Goal: Task Accomplishment & Management: Use online tool/utility

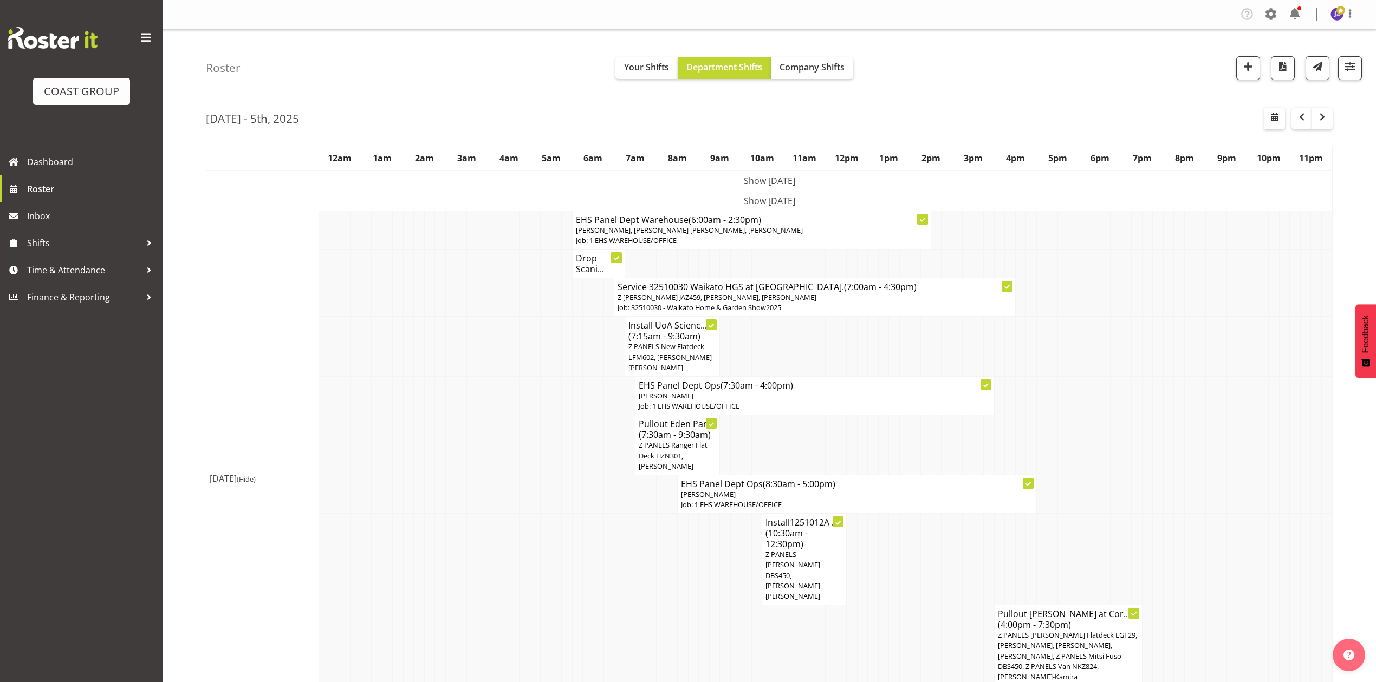
scroll to position [473, 0]
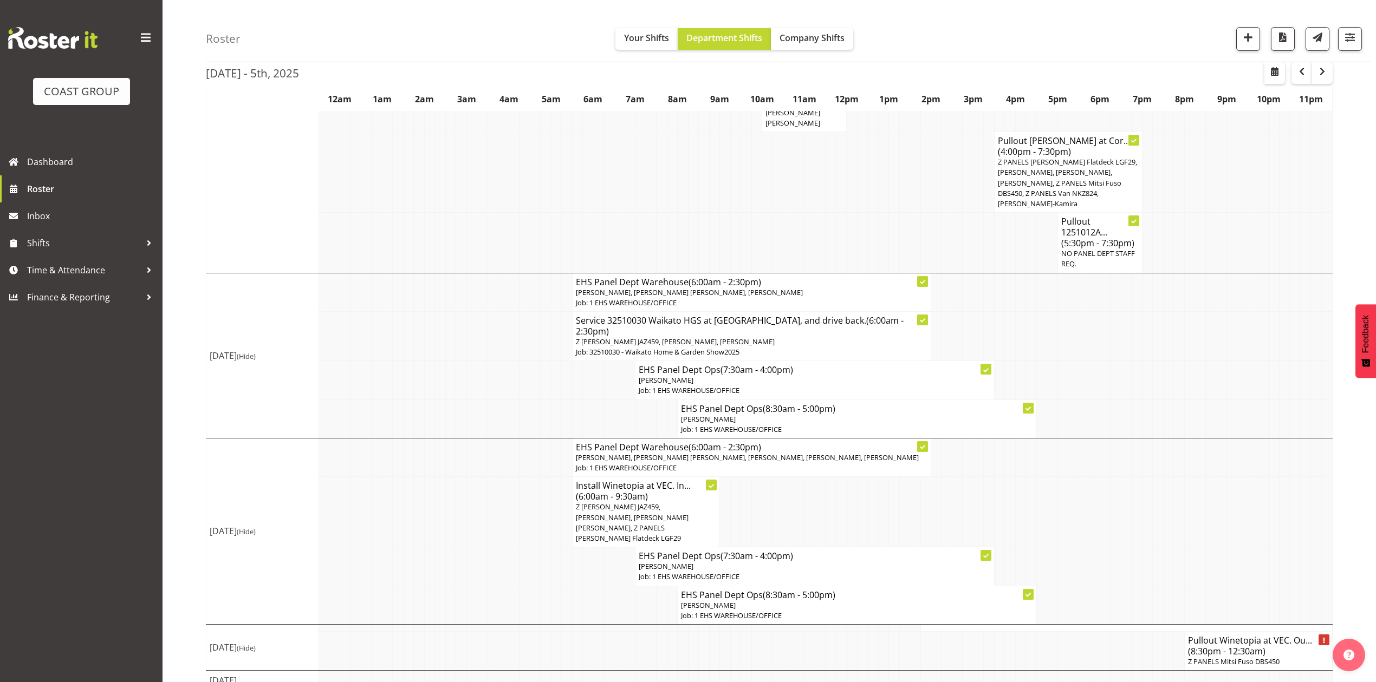
click at [538, 548] on td at bounding box center [535, 567] width 10 height 38
click at [1092, 548] on td at bounding box center [1094, 567] width 10 height 38
click at [1201, 646] on span "(8:30pm - 12:30am)" at bounding box center [1226, 652] width 77 height 12
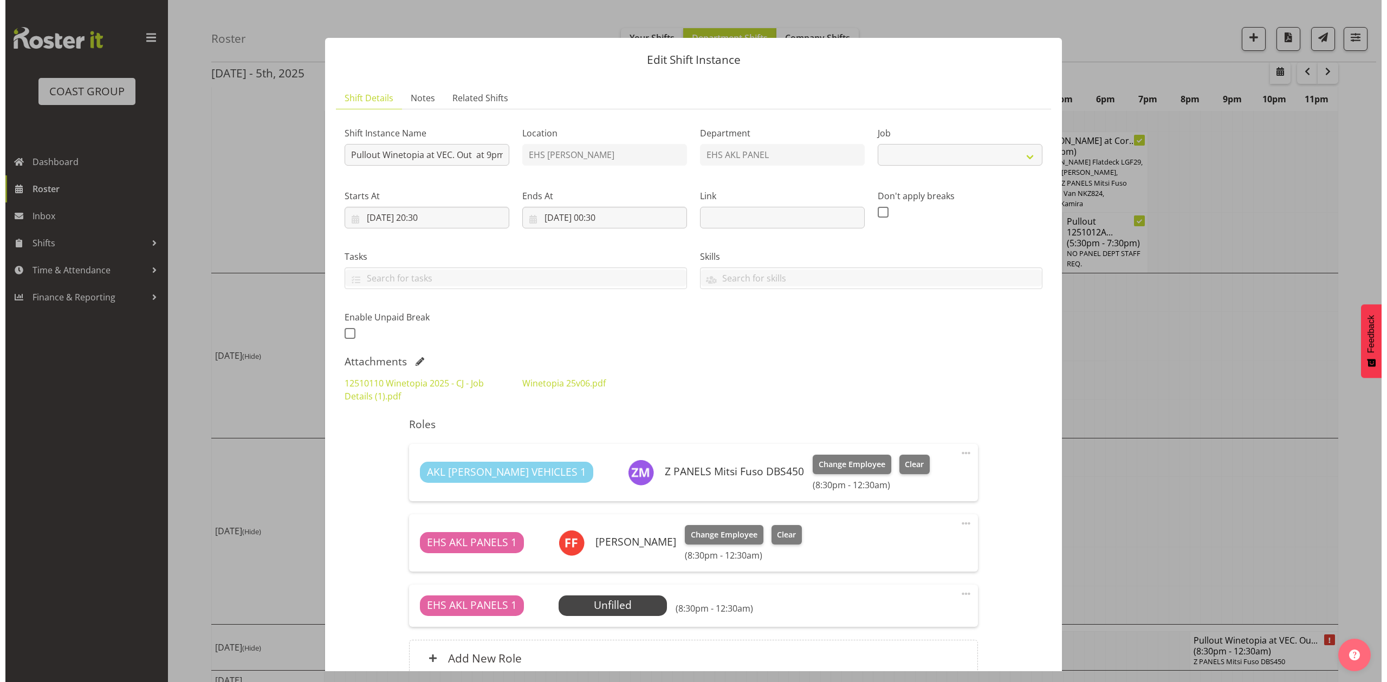
scroll to position [463, 0]
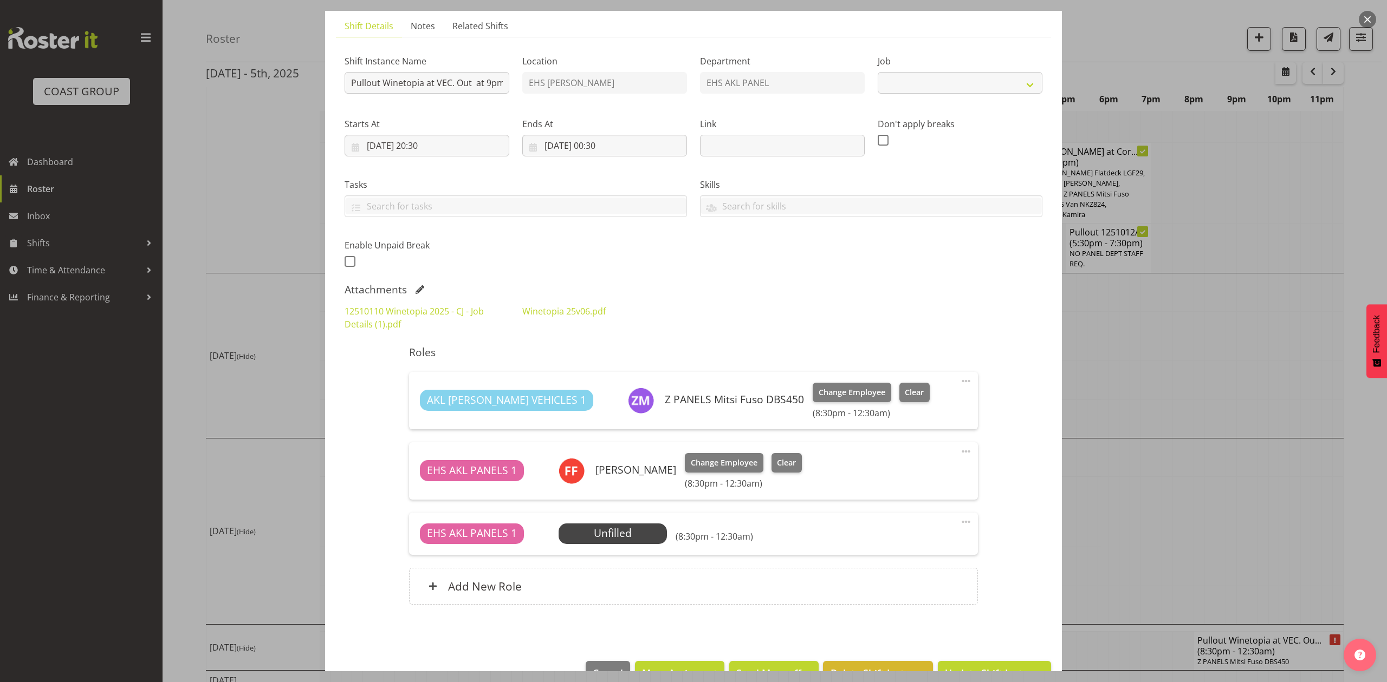
select select "10038"
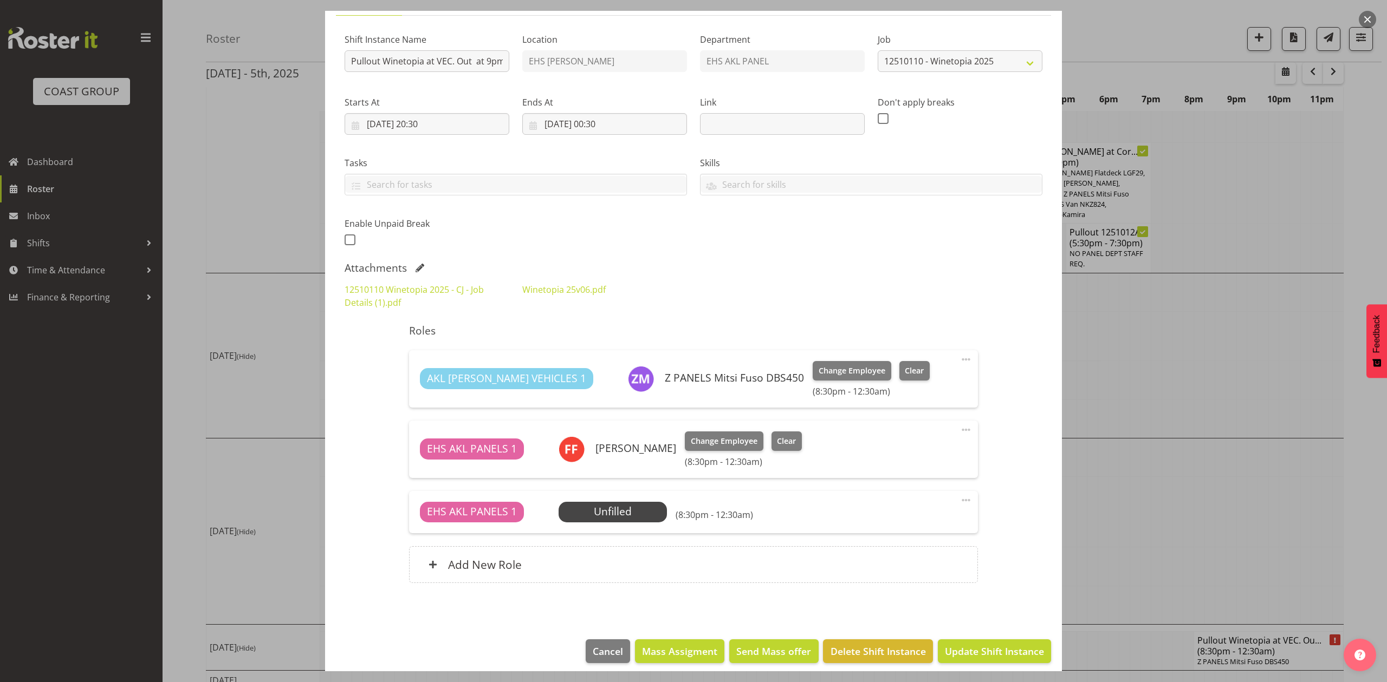
scroll to position [103, 0]
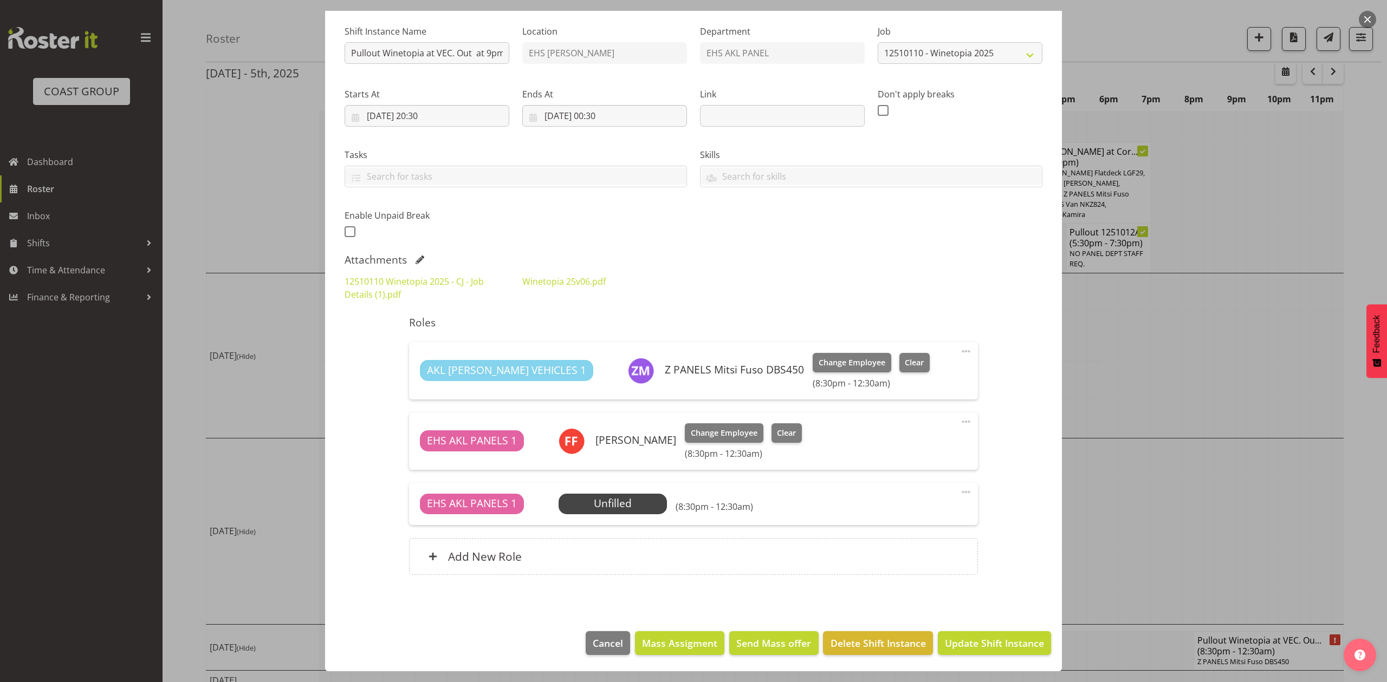
click at [1199, 483] on div at bounding box center [693, 341] width 1387 height 682
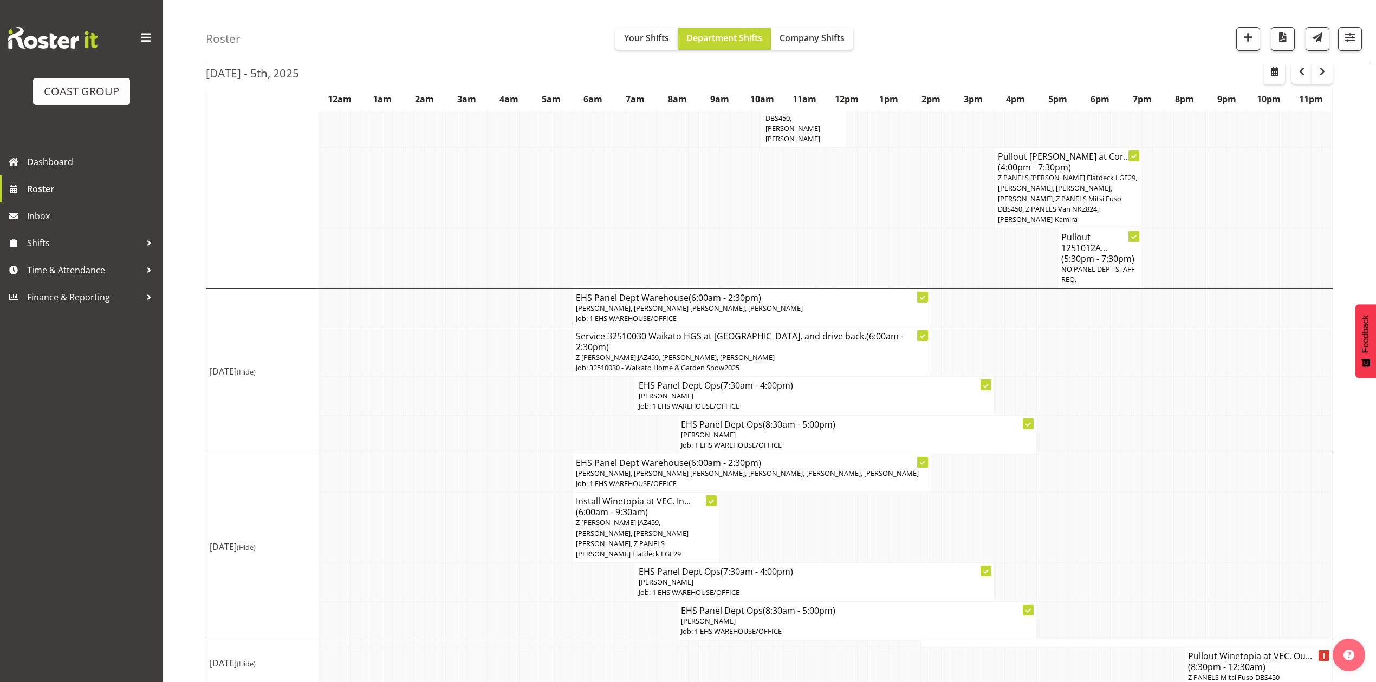
scroll to position [473, 0]
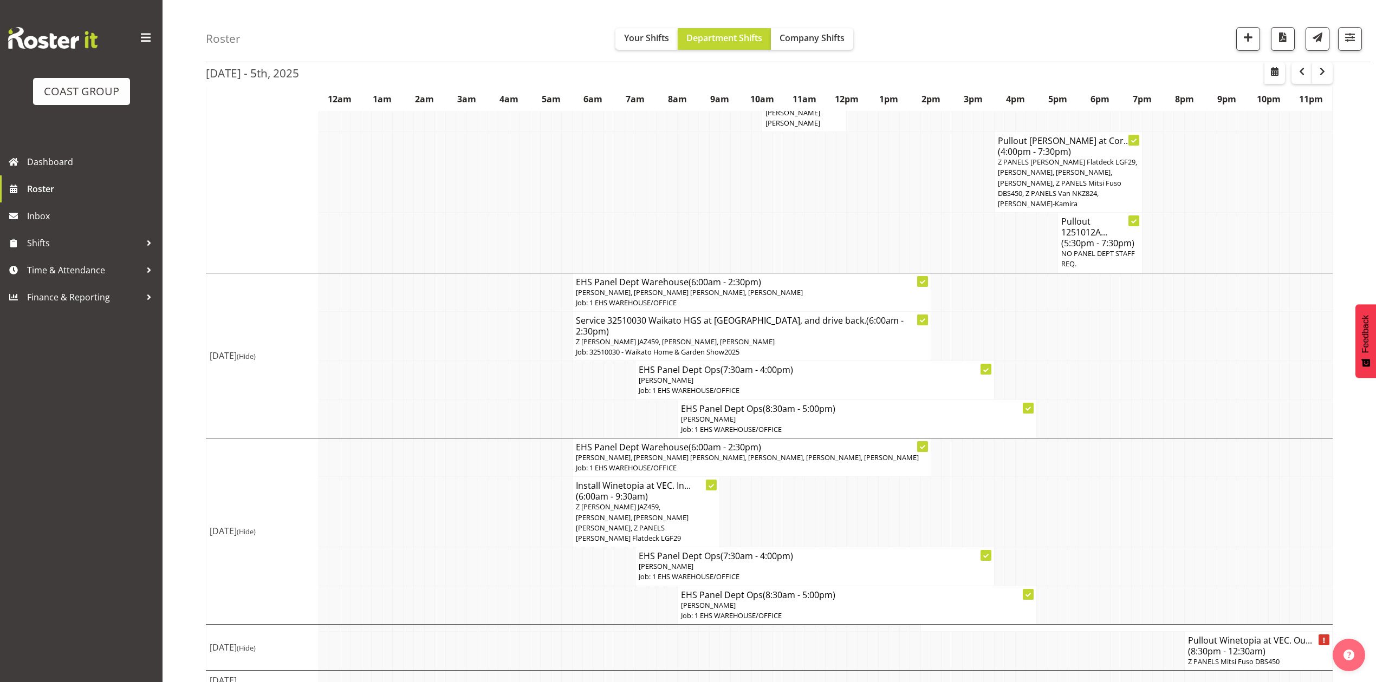
click at [1131, 364] on td at bounding box center [1136, 380] width 10 height 38
click at [757, 187] on td at bounding box center [756, 172] width 10 height 81
click at [1099, 508] on td at bounding box center [1104, 512] width 10 height 70
click at [1094, 321] on td at bounding box center [1094, 335] width 10 height 49
click at [1059, 518] on td at bounding box center [1062, 512] width 10 height 70
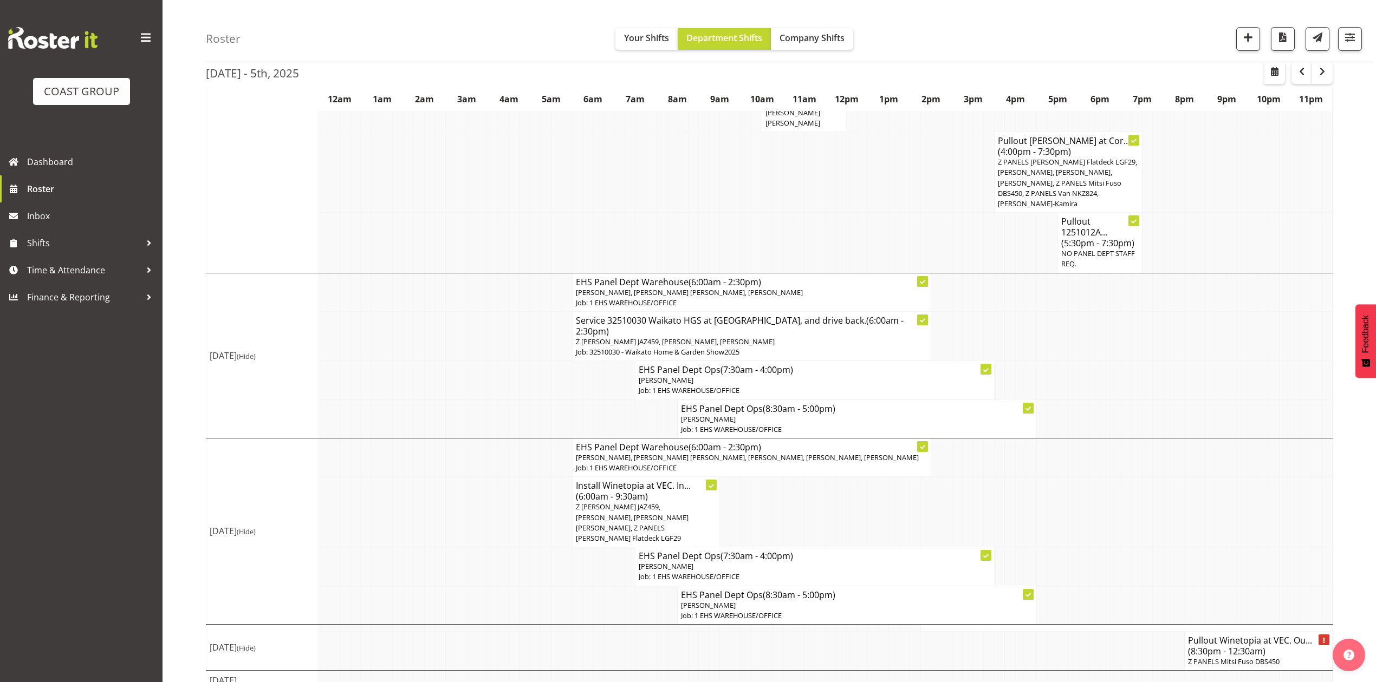
click at [1096, 491] on td at bounding box center [1094, 512] width 10 height 70
click at [580, 502] on span "Z [PERSON_NAME] JAZ459, [PERSON_NAME], [PERSON_NAME] [PERSON_NAME], Z PANELS [P…" at bounding box center [632, 522] width 113 height 41
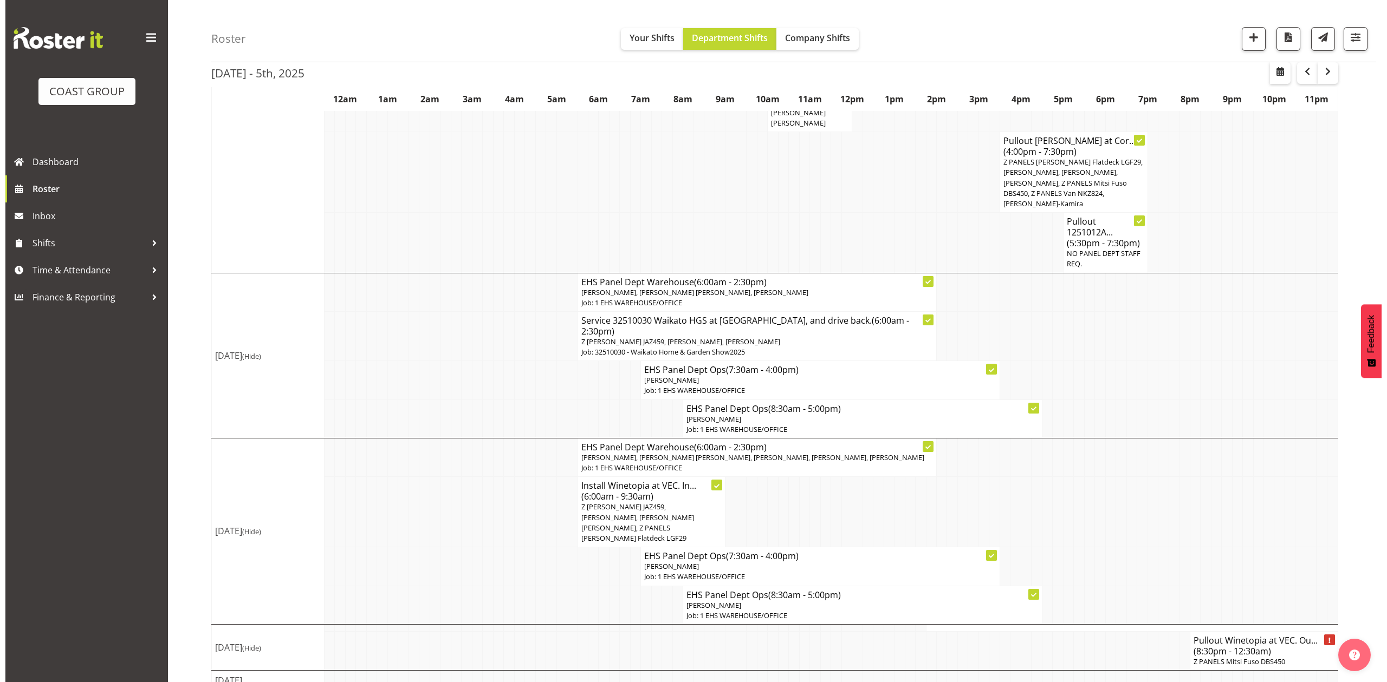
scroll to position [463, 0]
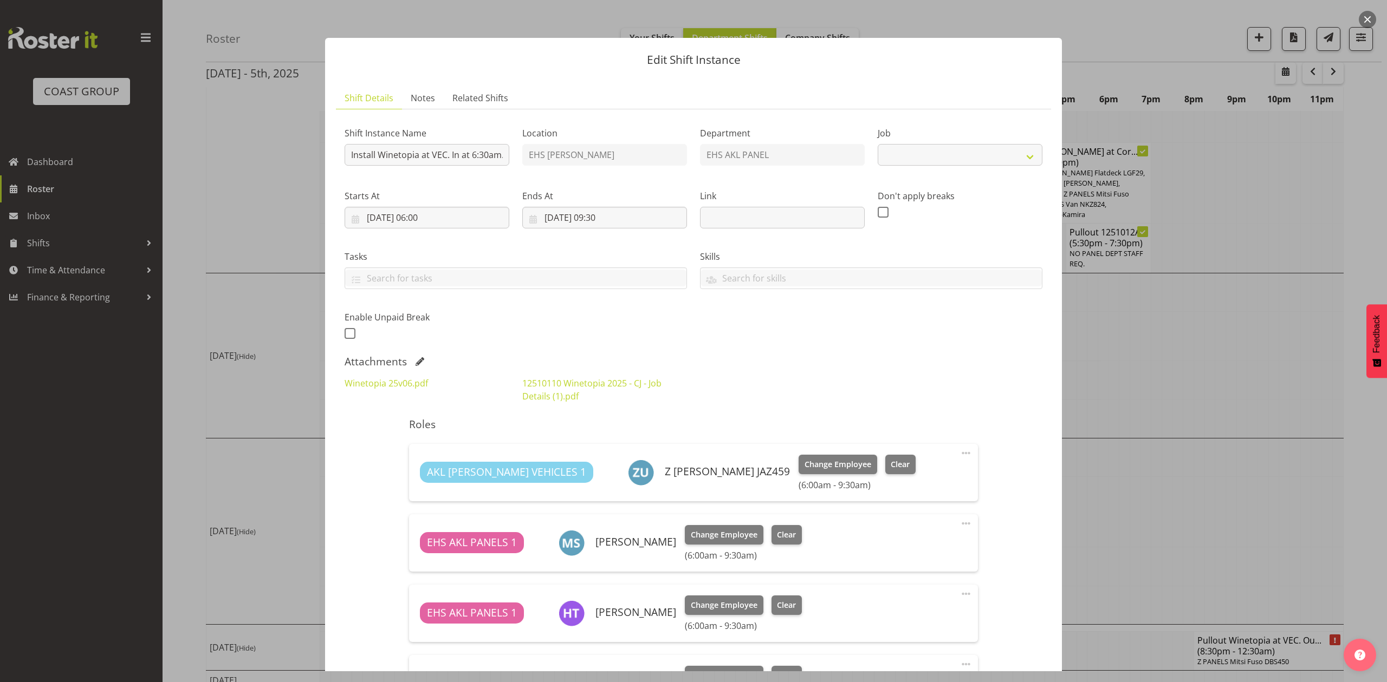
select select "10038"
click at [1201, 360] on div at bounding box center [693, 341] width 1387 height 682
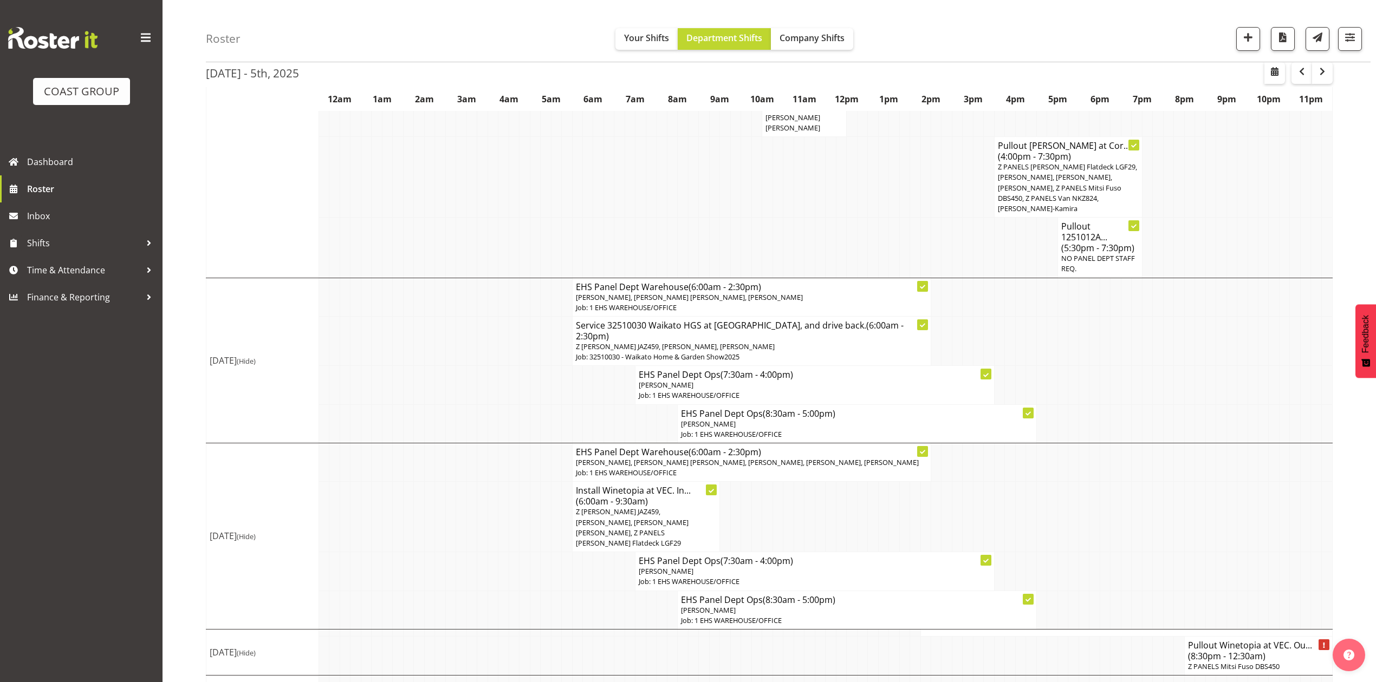
scroll to position [473, 0]
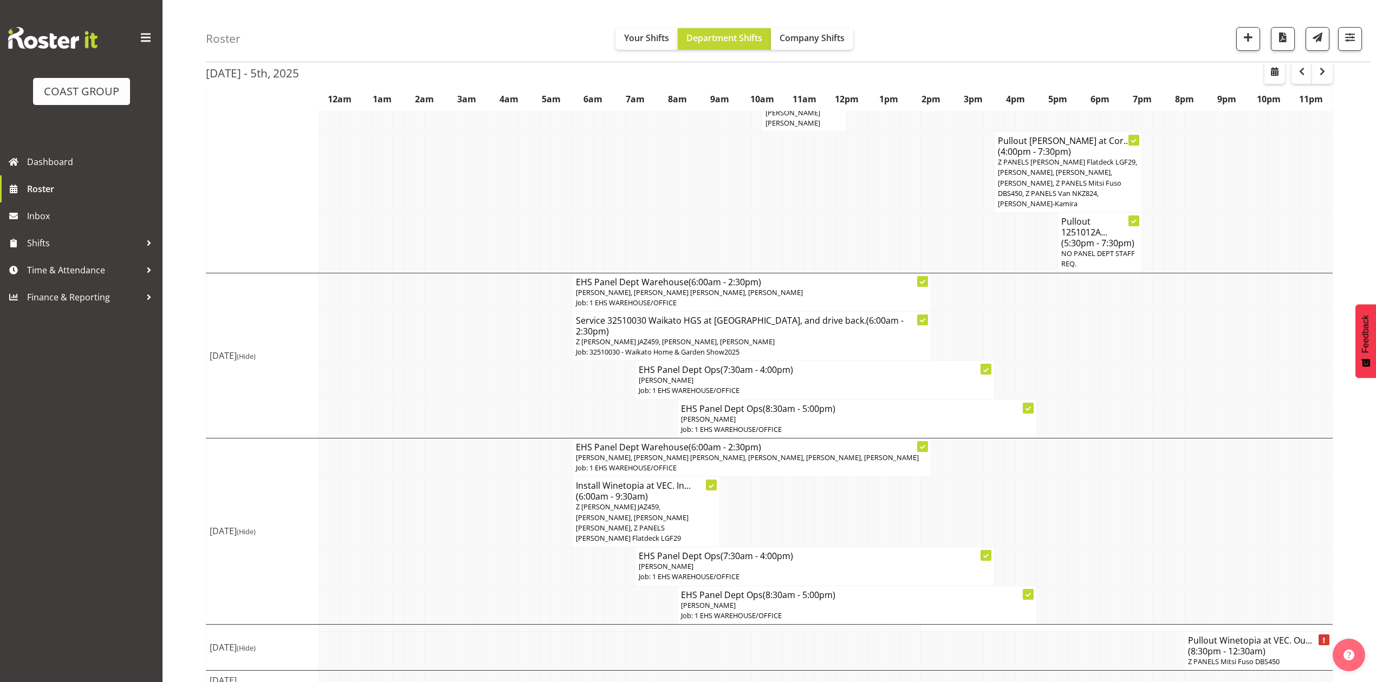
click at [1131, 548] on td at bounding box center [1136, 567] width 10 height 38
click at [1160, 334] on td at bounding box center [1158, 335] width 10 height 49
click at [1313, 81] on button "button" at bounding box center [1322, 73] width 21 height 22
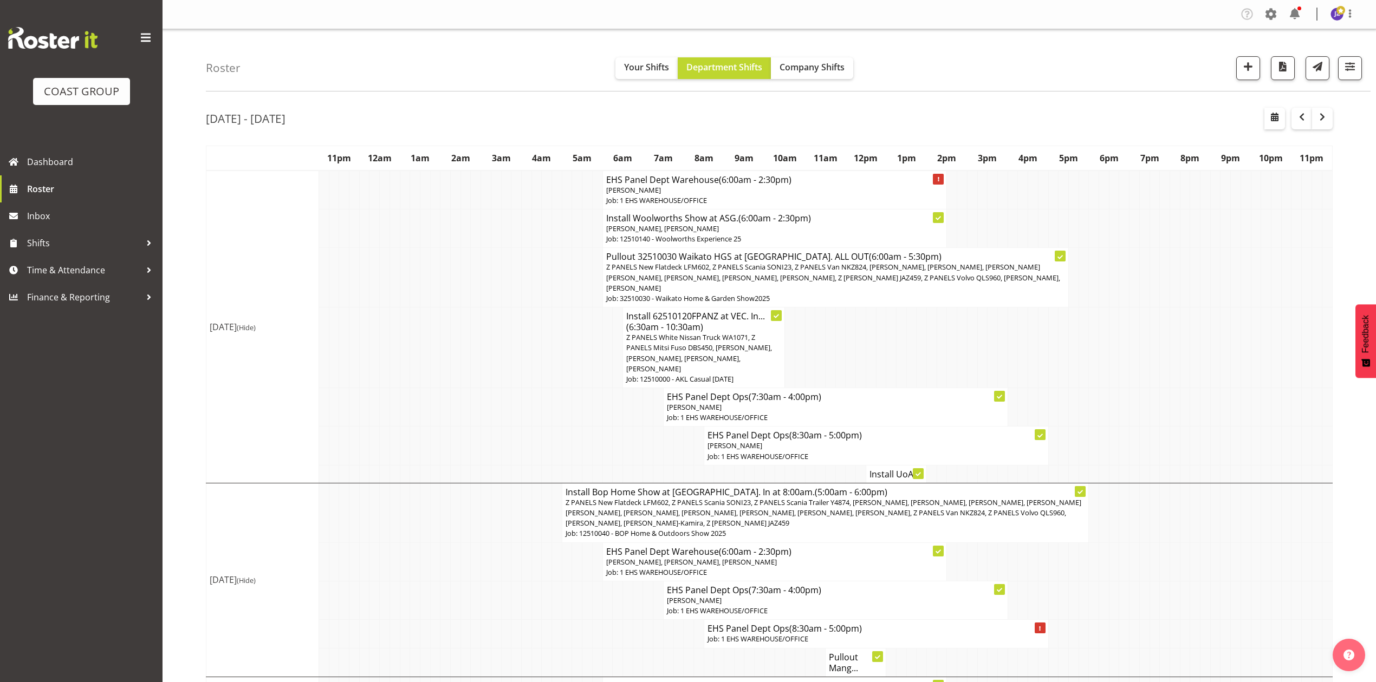
click at [1149, 343] on td at bounding box center [1154, 348] width 10 height 81
click at [1153, 352] on td at bounding box center [1154, 348] width 10 height 81
click at [726, 341] on span "Z PANELS White Nissan Truck WA1071, Z PANELS Mitsi Fuso DBS450, [PERSON_NAME], …" at bounding box center [699, 353] width 146 height 41
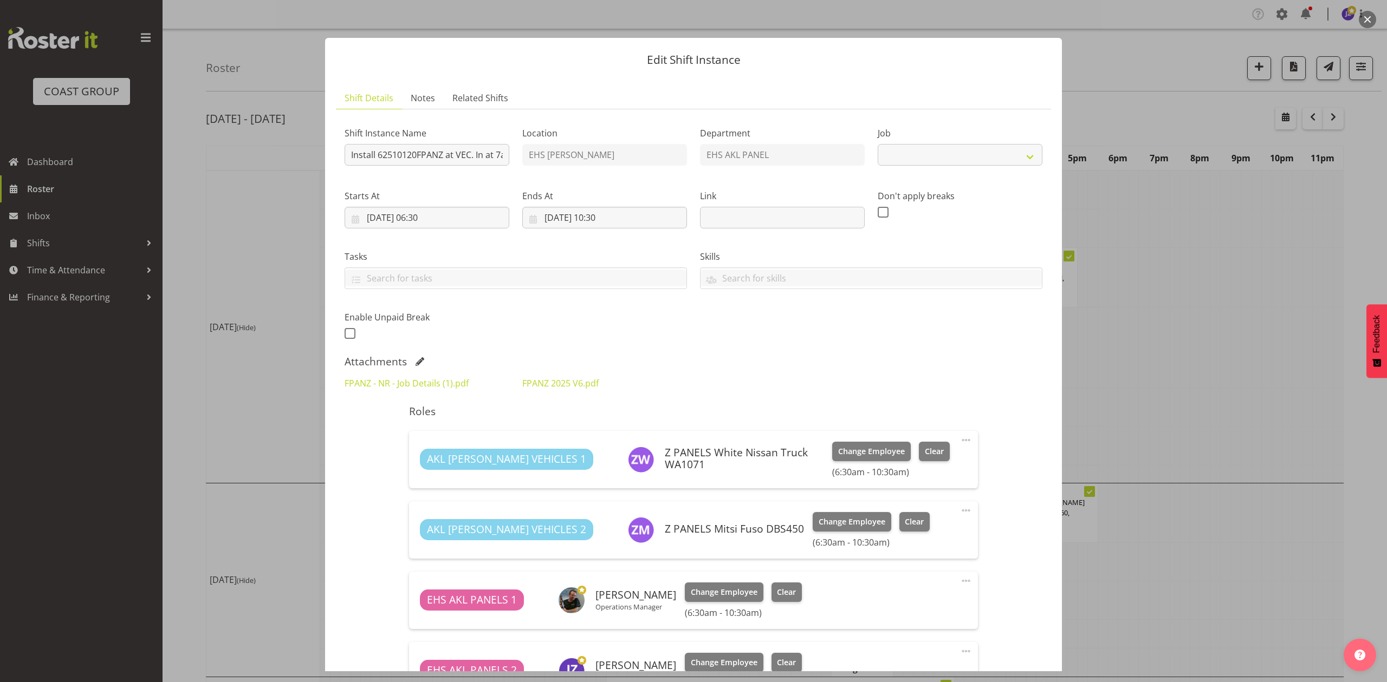
select select "8654"
click at [1163, 323] on div at bounding box center [693, 341] width 1387 height 682
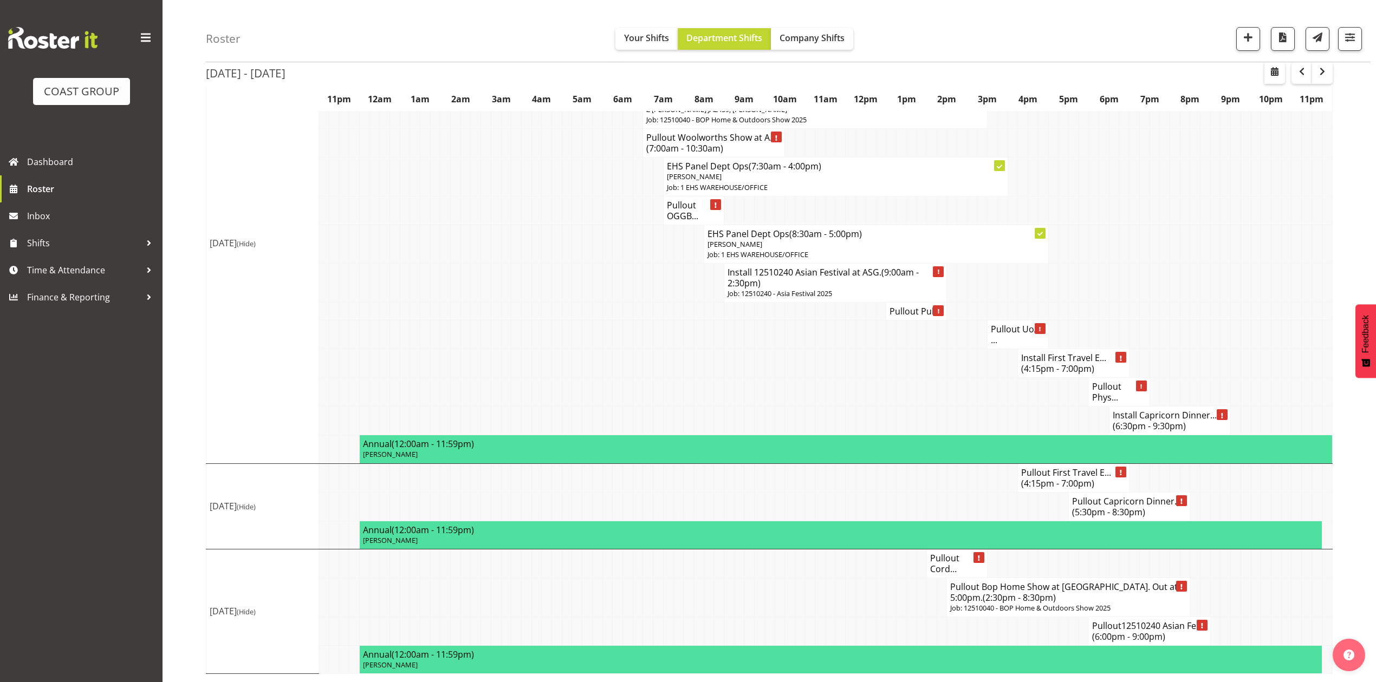
scroll to position [1132, 0]
click at [957, 380] on td at bounding box center [962, 392] width 10 height 29
click at [893, 379] on td at bounding box center [891, 392] width 10 height 29
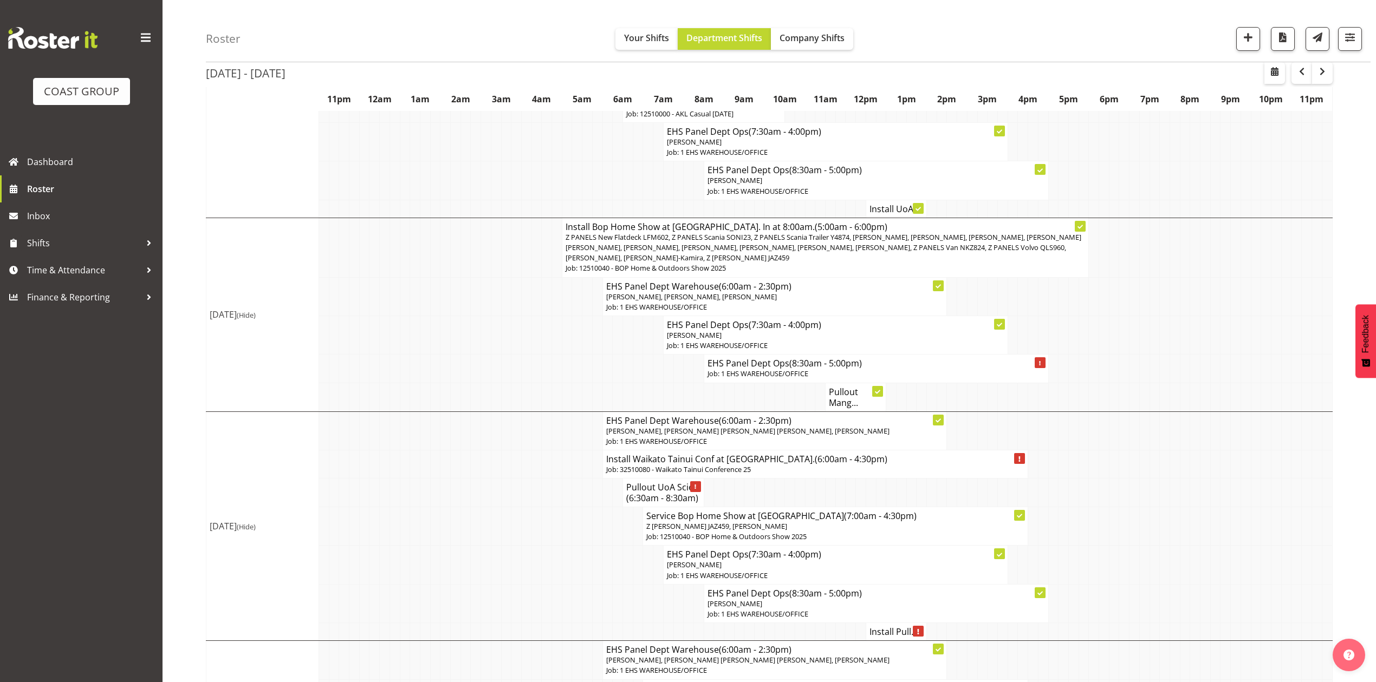
scroll to position [0, 0]
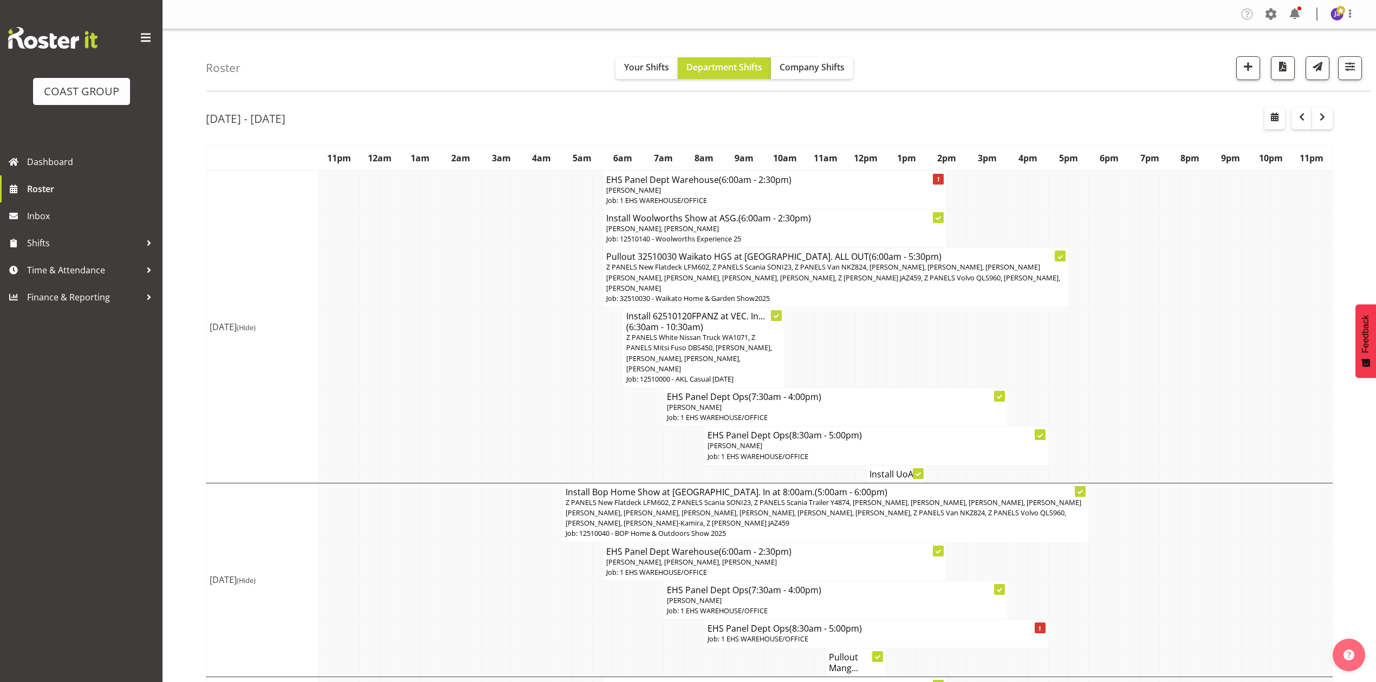
click at [1238, 328] on td at bounding box center [1236, 348] width 10 height 81
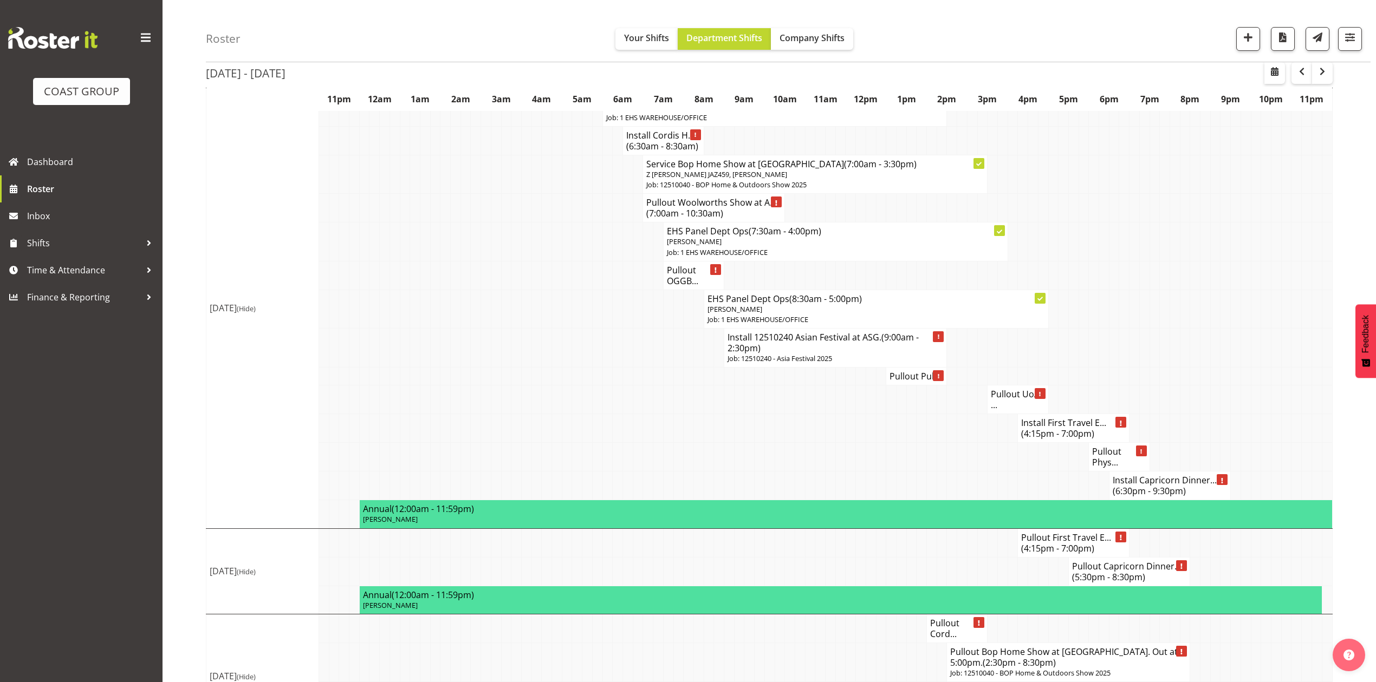
scroll to position [1132, 0]
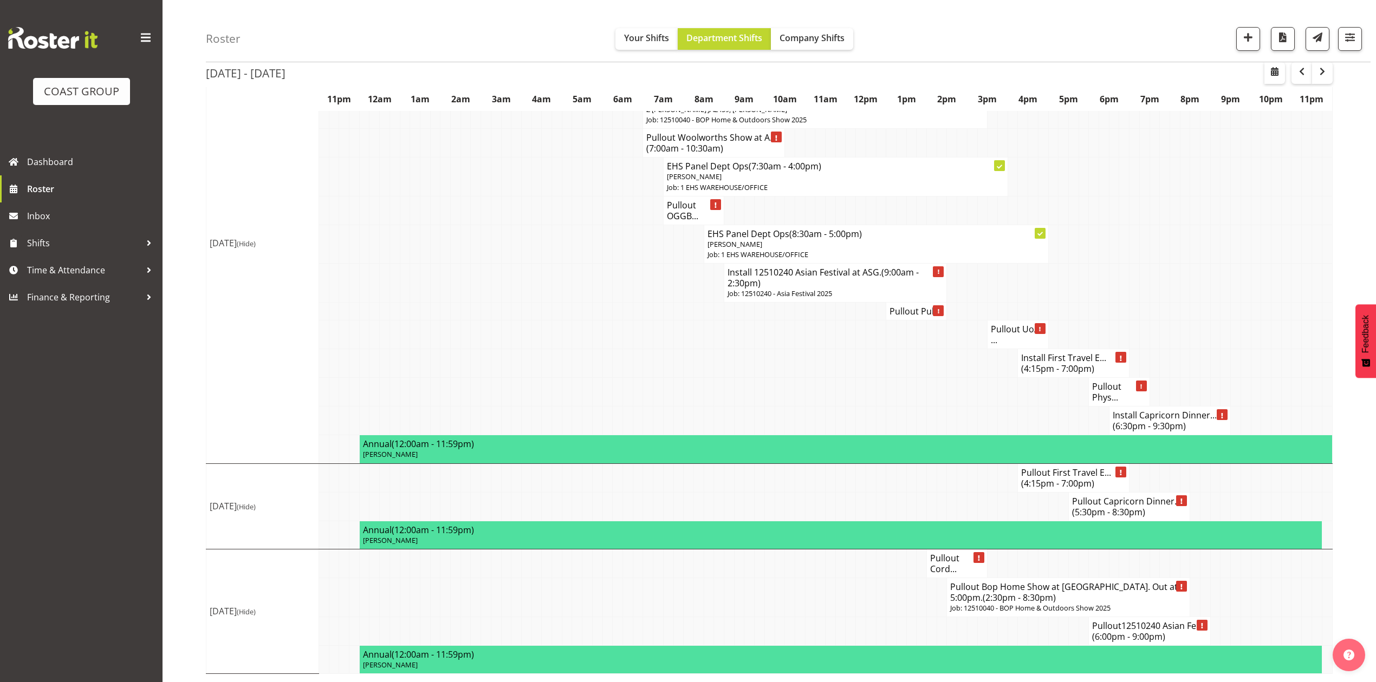
drag, startPoint x: 958, startPoint y: 500, endPoint x: 948, endPoint y: 499, distance: 10.3
click at [957, 500] on td at bounding box center [962, 506] width 10 height 29
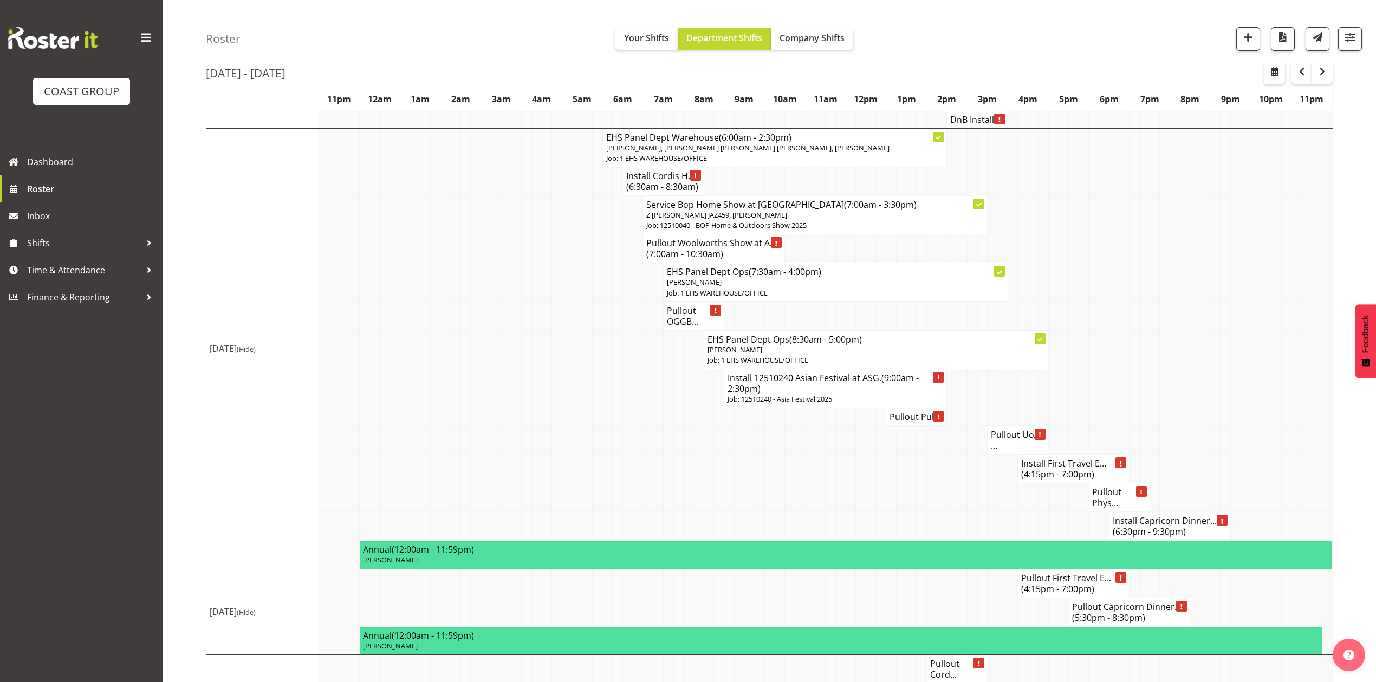
scroll to position [915, 0]
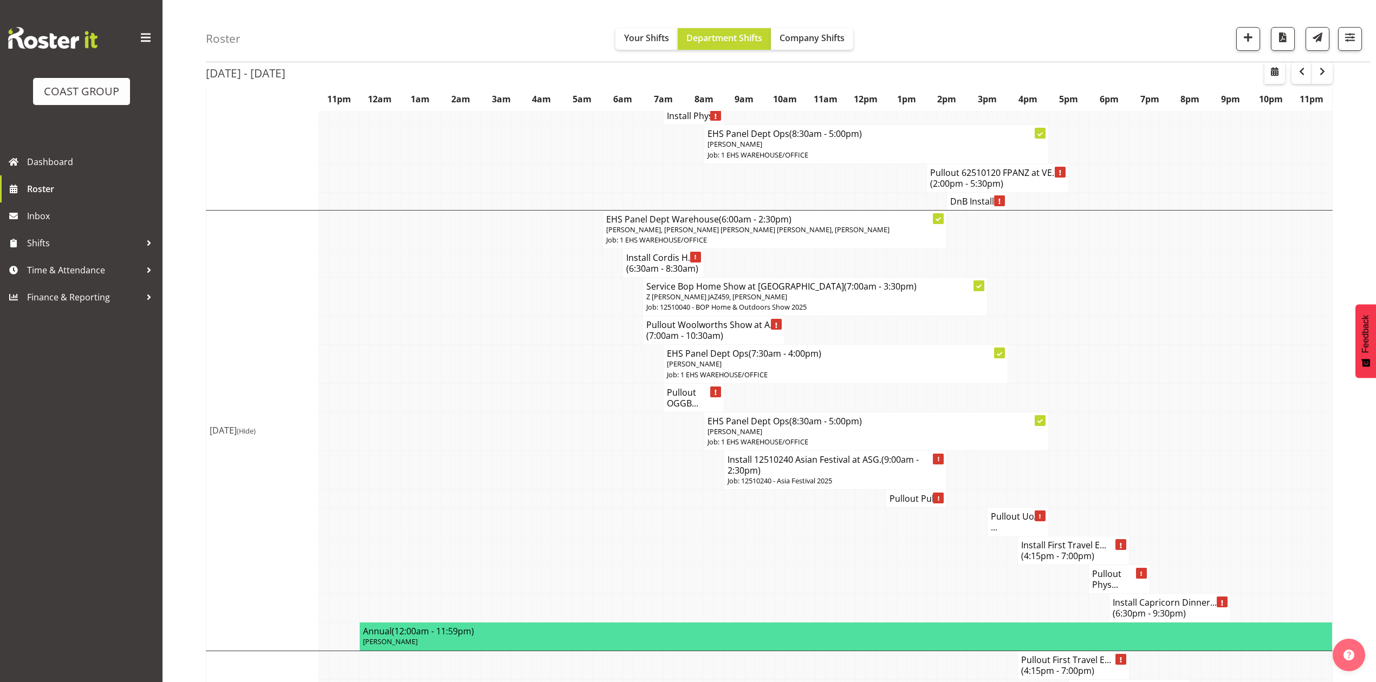
click at [1136, 345] on td at bounding box center [1134, 330] width 10 height 29
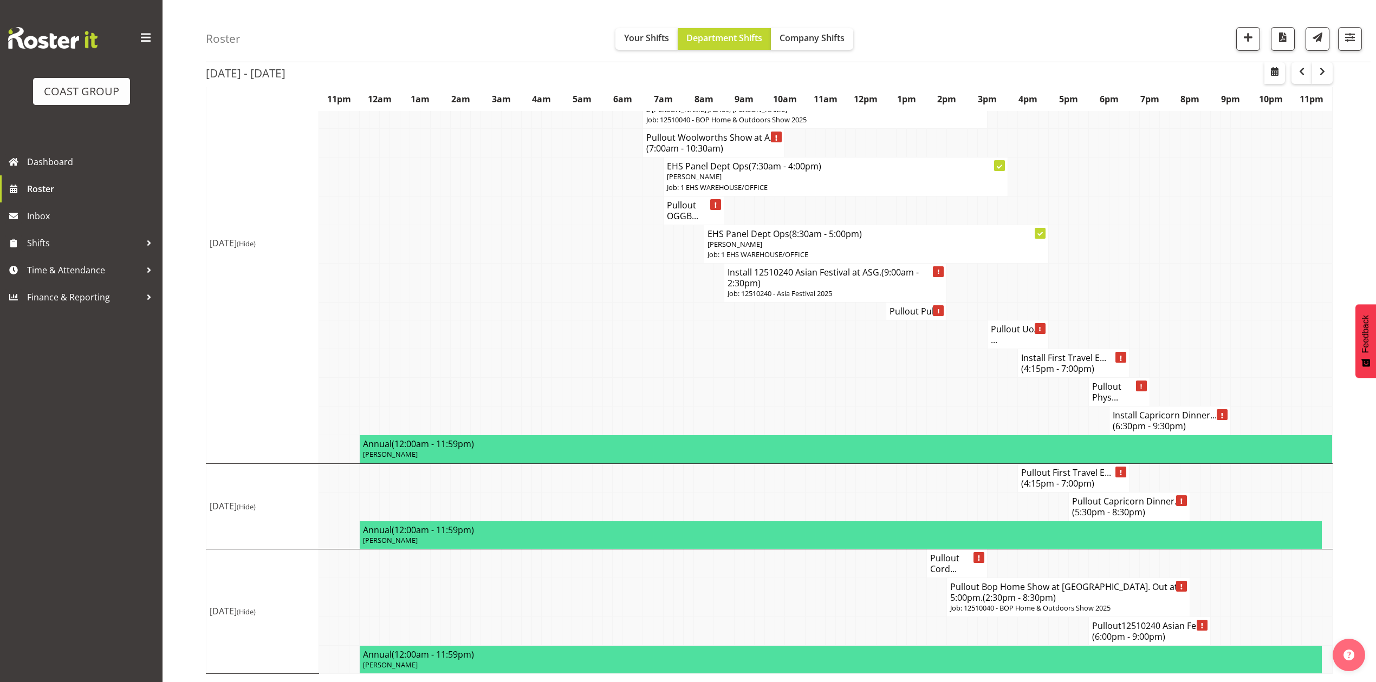
scroll to position [1132, 0]
click at [866, 391] on td at bounding box center [871, 392] width 10 height 29
click at [871, 476] on td at bounding box center [871, 478] width 10 height 29
click at [842, 392] on td at bounding box center [840, 392] width 10 height 29
drag, startPoint x: 821, startPoint y: 567, endPoint x: 862, endPoint y: 453, distance: 120.5
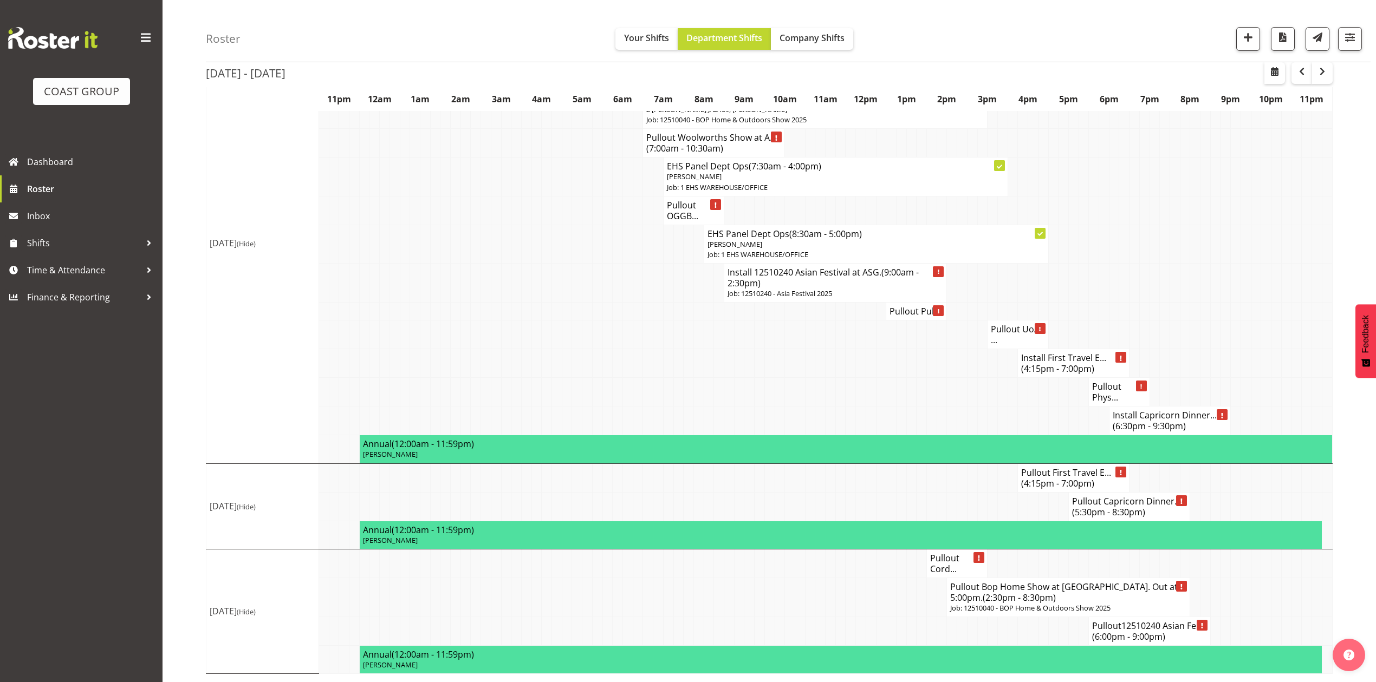
click at [822, 562] on td at bounding box center [820, 563] width 10 height 29
click at [845, 378] on td at bounding box center [850, 392] width 10 height 29
click at [835, 357] on tr "Install First Travel E... (4:15pm - 7:00pm)" at bounding box center [769, 363] width 1126 height 29
drag, startPoint x: 1224, startPoint y: 245, endPoint x: 1270, endPoint y: 264, distance: 49.5
click at [1233, 245] on tr "EHS Panel Dept Ops (8:30am - 5:00pm) [PERSON_NAME] Job: 1 EHS WAREHOUSE/OFFICE" at bounding box center [769, 244] width 1126 height 38
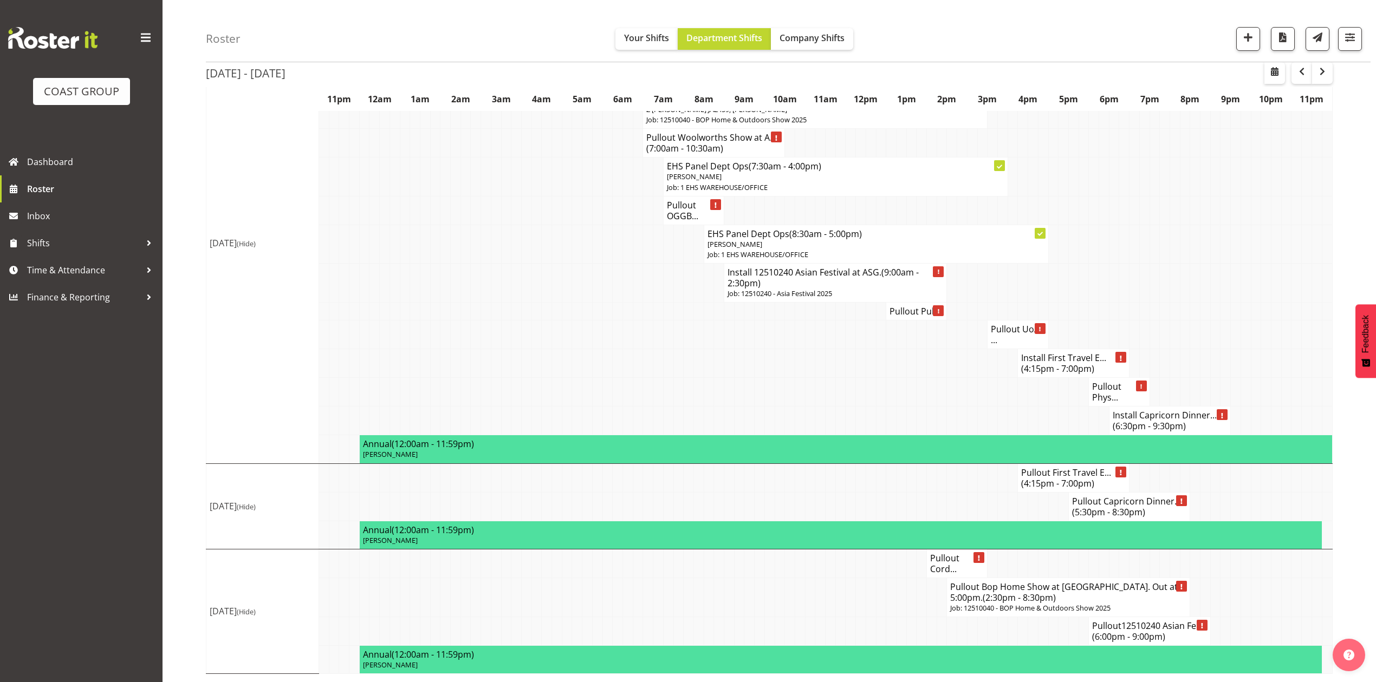
click at [1248, 345] on td at bounding box center [1245, 335] width 10 height 29
